Goal: Task Accomplishment & Management: Manage account settings

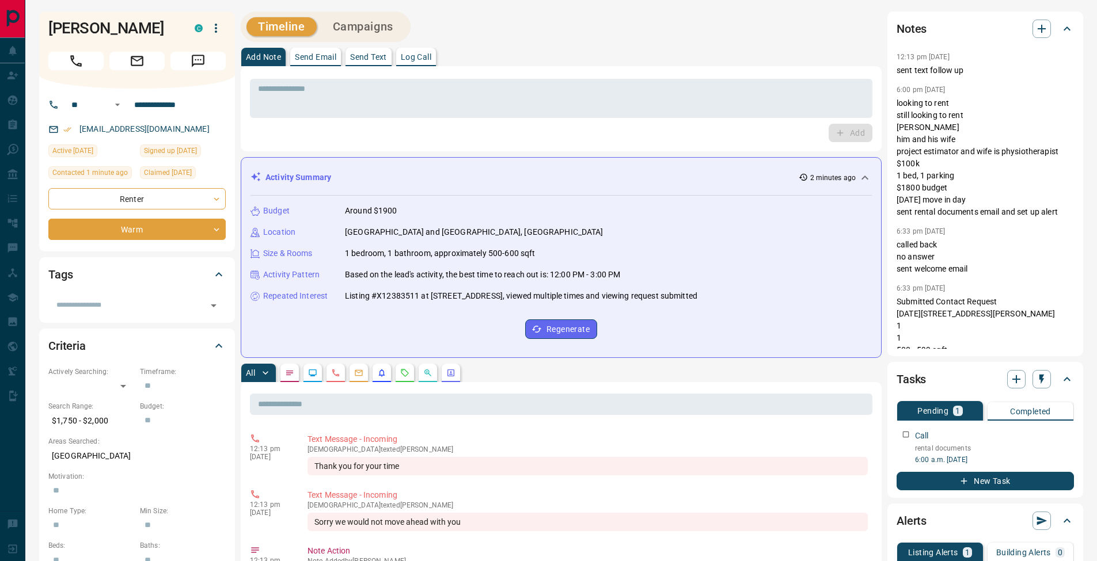
click at [372, 58] on p "Send Text" at bounding box center [368, 57] width 37 height 8
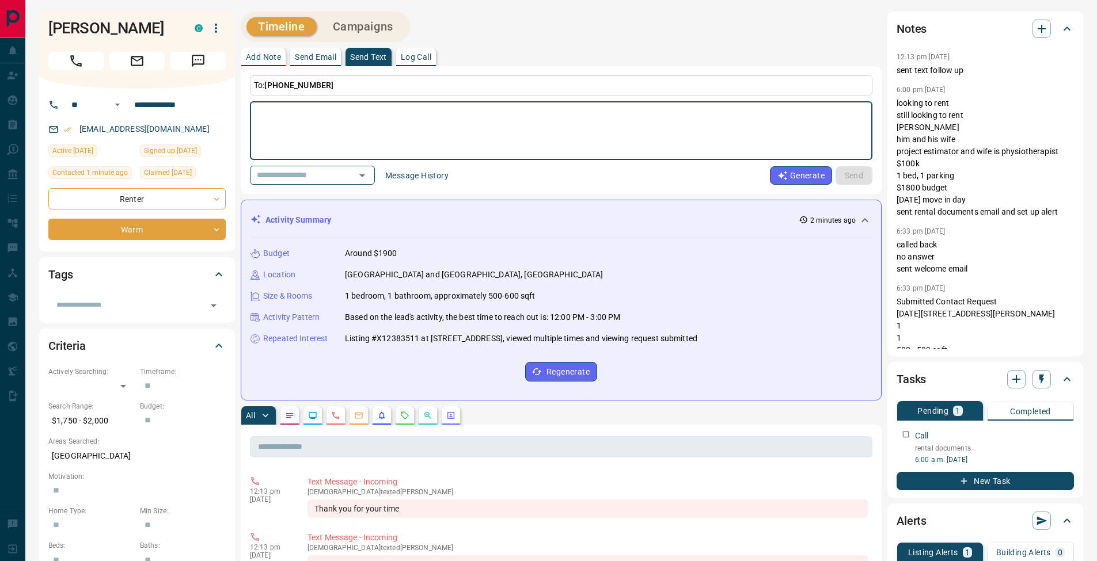
click at [434, 179] on button "Message History" at bounding box center [416, 175] width 77 height 18
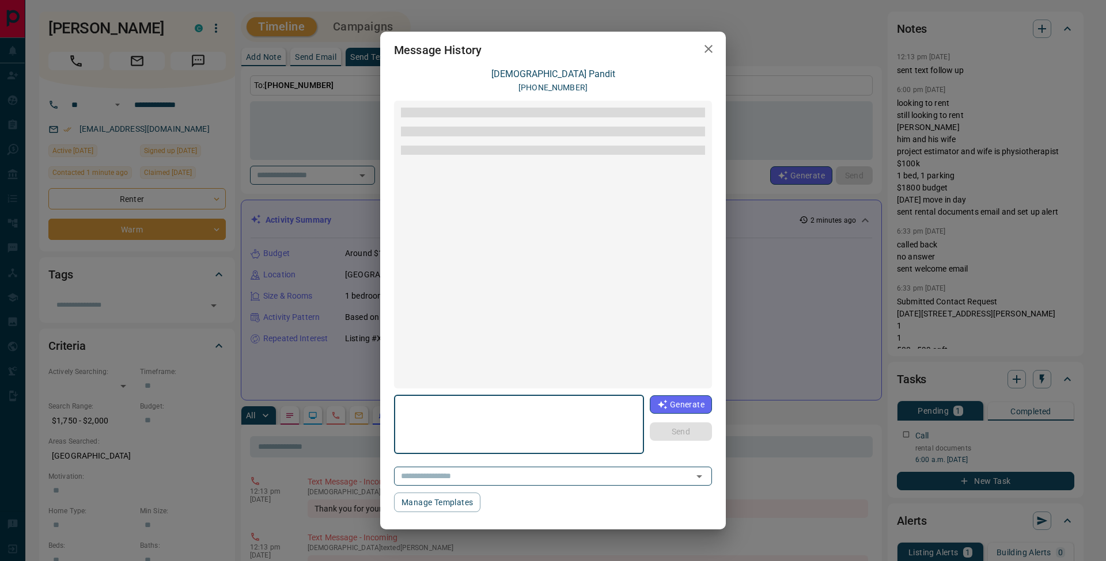
scroll to position [608, 0]
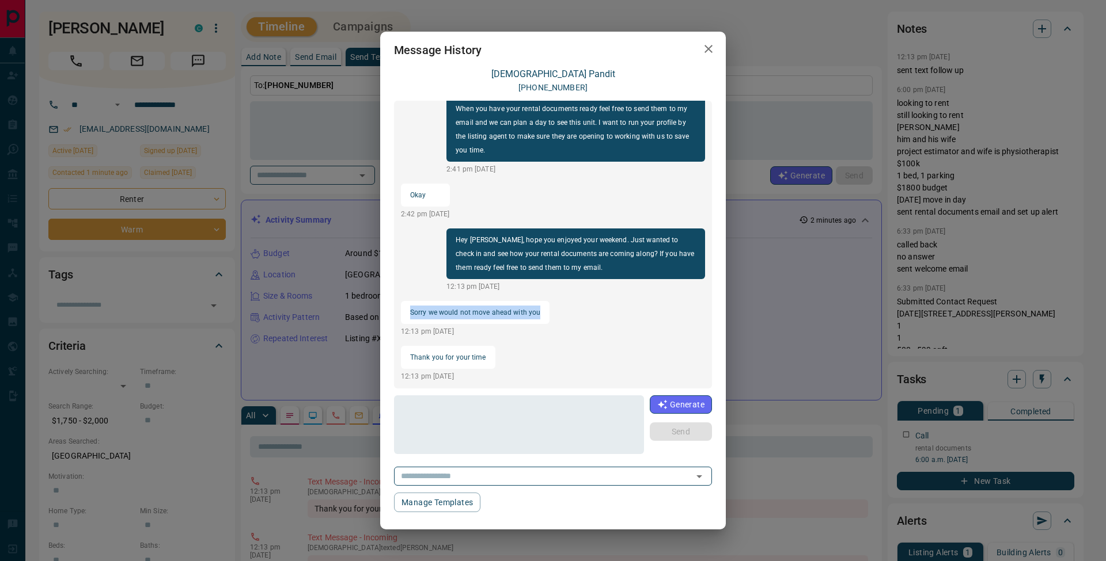
drag, startPoint x: 411, startPoint y: 312, endPoint x: 532, endPoint y: 319, distance: 121.2
click at [532, 319] on div "Sorry we would not move ahead with you" at bounding box center [475, 312] width 149 height 23
copy p "Sorry we would not move ahead with you"
click at [757, 166] on div "Message History [PERSON_NAME] [PHONE_NUMBER] Hi [PERSON_NAME] 1:10 pm [DATE] I …" at bounding box center [553, 280] width 1106 height 561
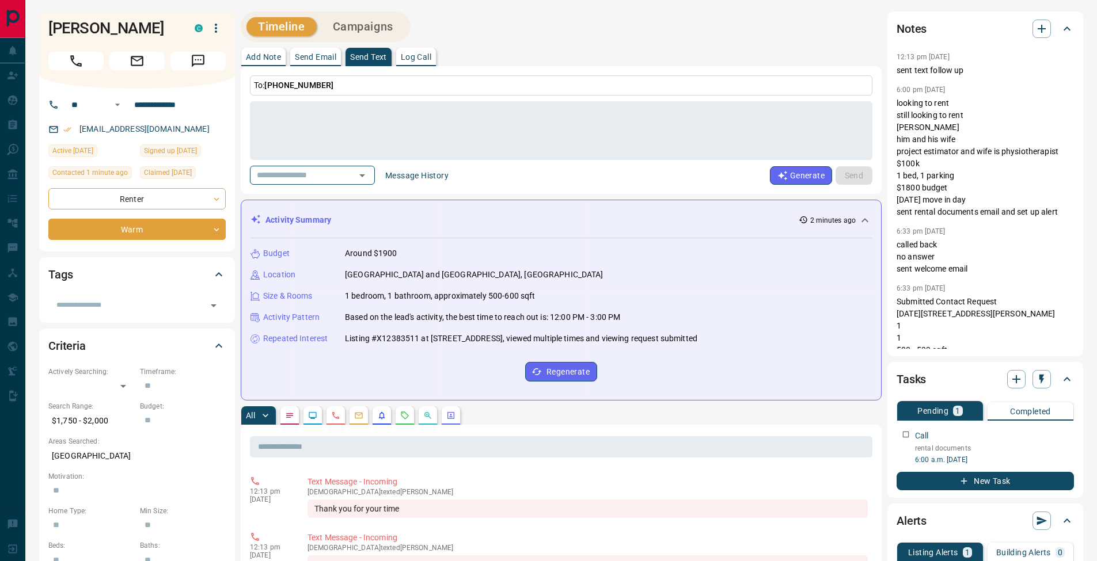
click at [269, 59] on p "Add Note" at bounding box center [263, 57] width 35 height 8
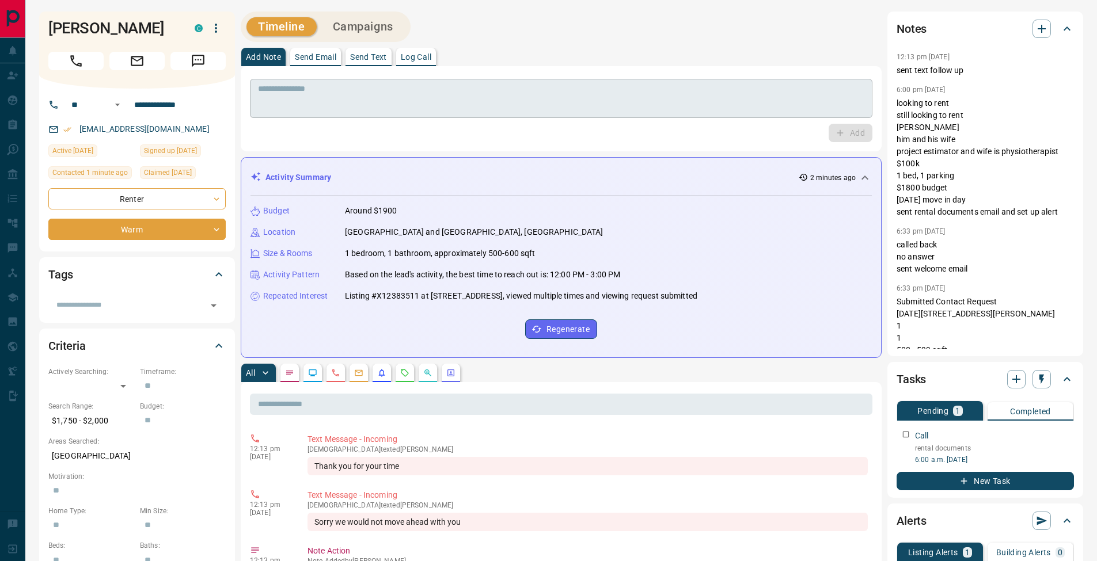
click at [284, 93] on textarea at bounding box center [561, 98] width 606 height 29
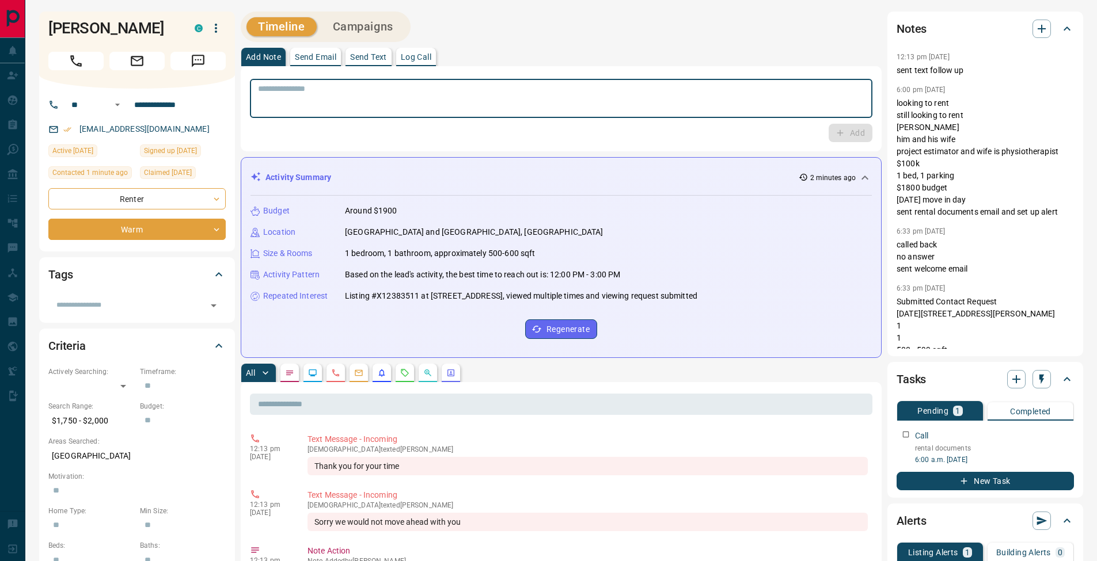
paste textarea "**********"
type textarea "**********"
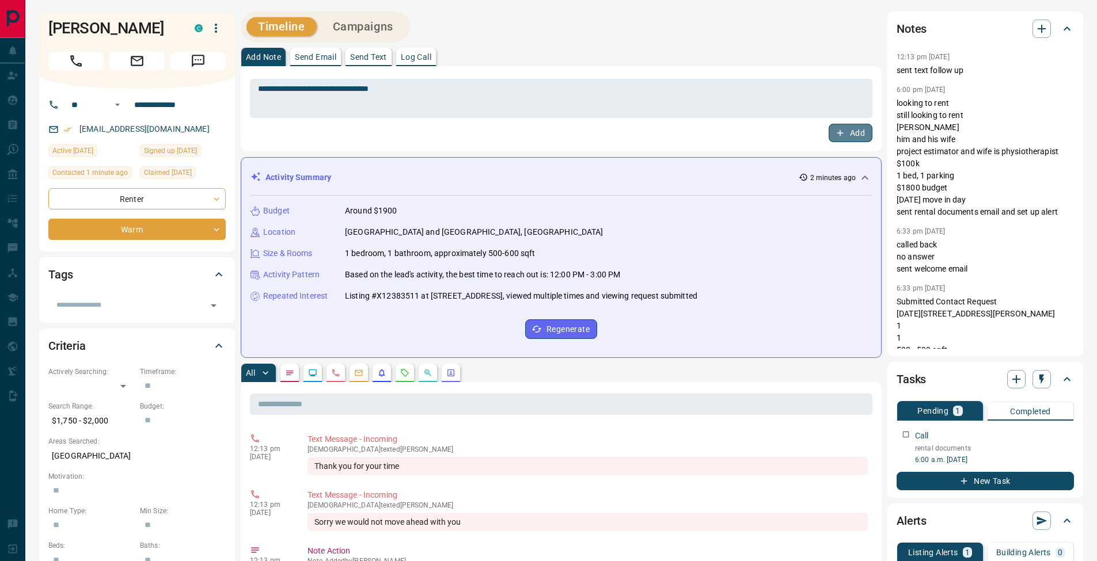
click at [842, 130] on icon "button" at bounding box center [840, 133] width 10 height 10
click at [364, 53] on p "Send Text" at bounding box center [368, 57] width 37 height 8
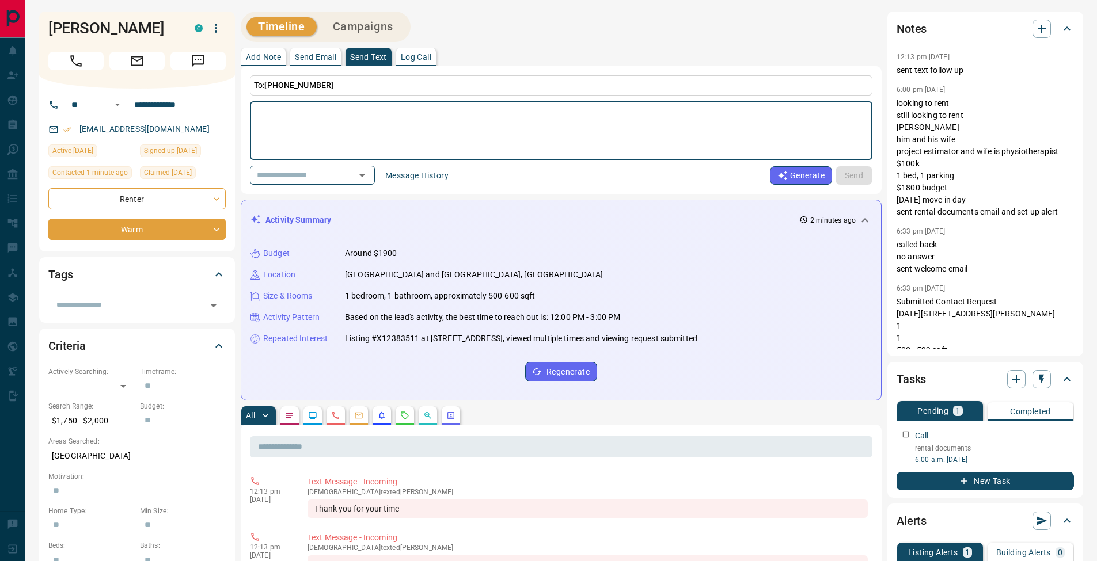
click at [423, 176] on button "Message History" at bounding box center [416, 175] width 77 height 18
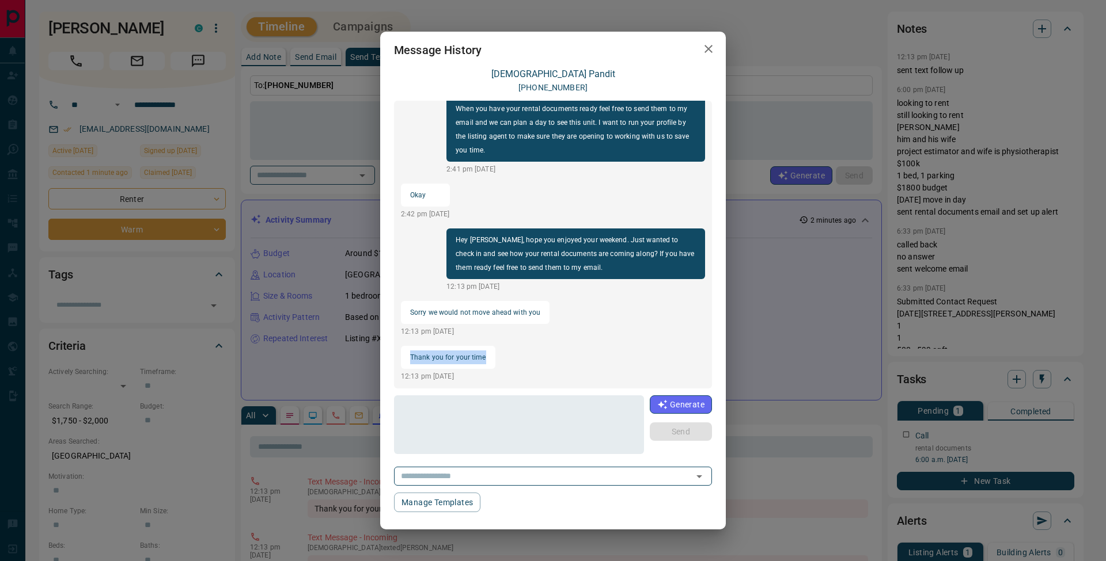
drag, startPoint x: 481, startPoint y: 358, endPoint x: 404, endPoint y: 351, distance: 77.5
click at [404, 351] on div "Thank you for your time" at bounding box center [448, 357] width 94 height 23
copy p "Thank you for your time"
click at [774, 27] on div "Message History [PERSON_NAME] [PHONE_NUMBER] Hi [PERSON_NAME] 1:10 pm [DATE] I …" at bounding box center [553, 280] width 1106 height 561
